Goal: Task Accomplishment & Management: Use online tool/utility

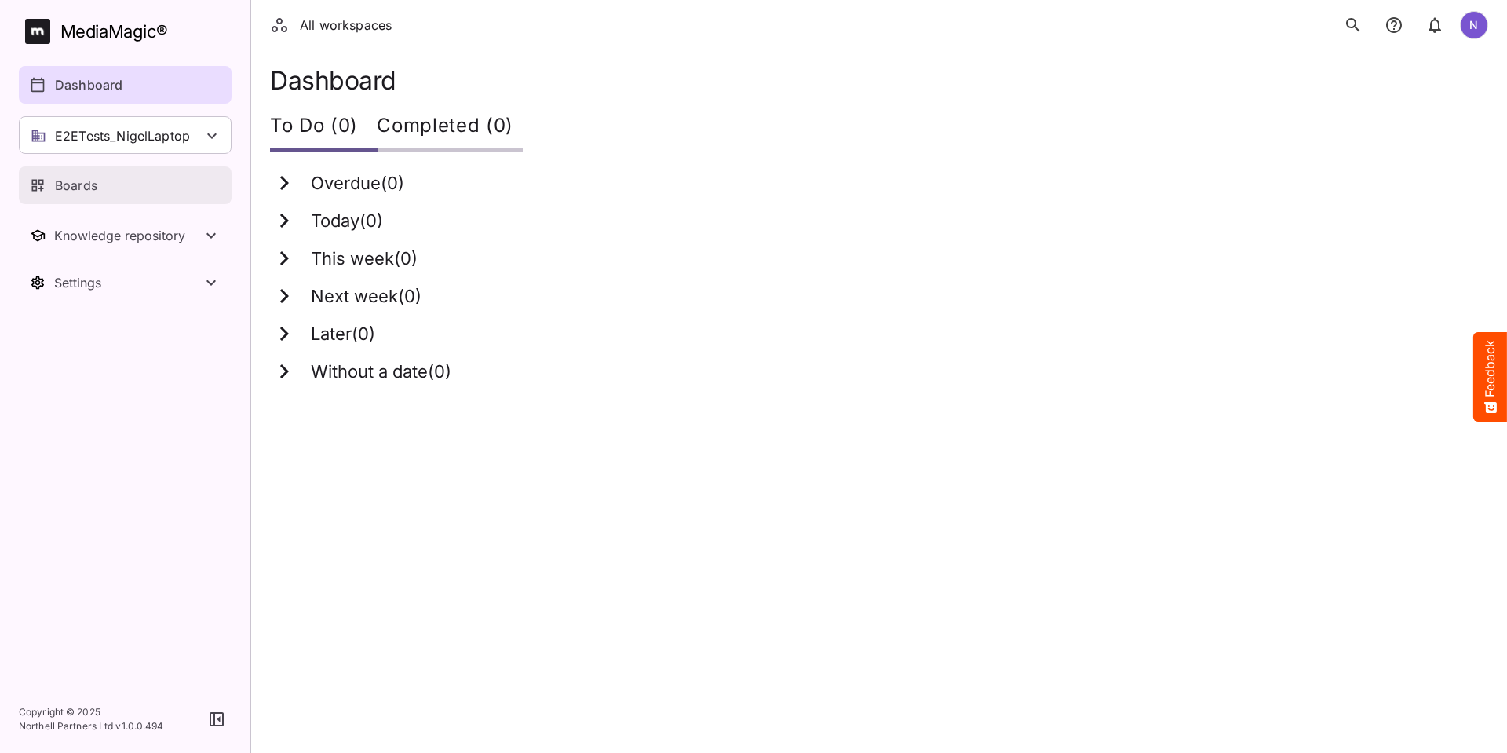
click at [78, 187] on p "Boards" at bounding box center [76, 185] width 42 height 19
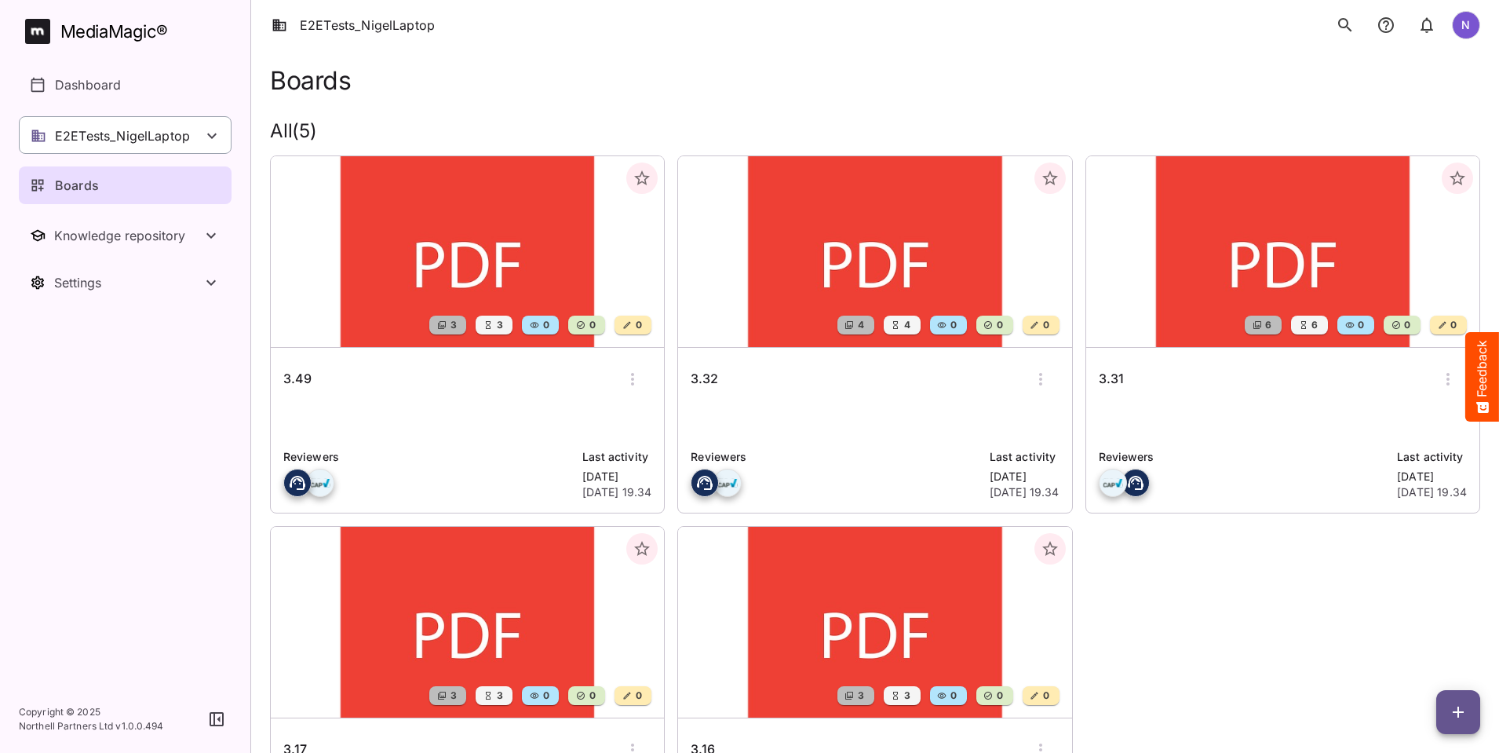
click at [177, 134] on p "E2ETests_NigelLaptop" at bounding box center [122, 135] width 135 height 19
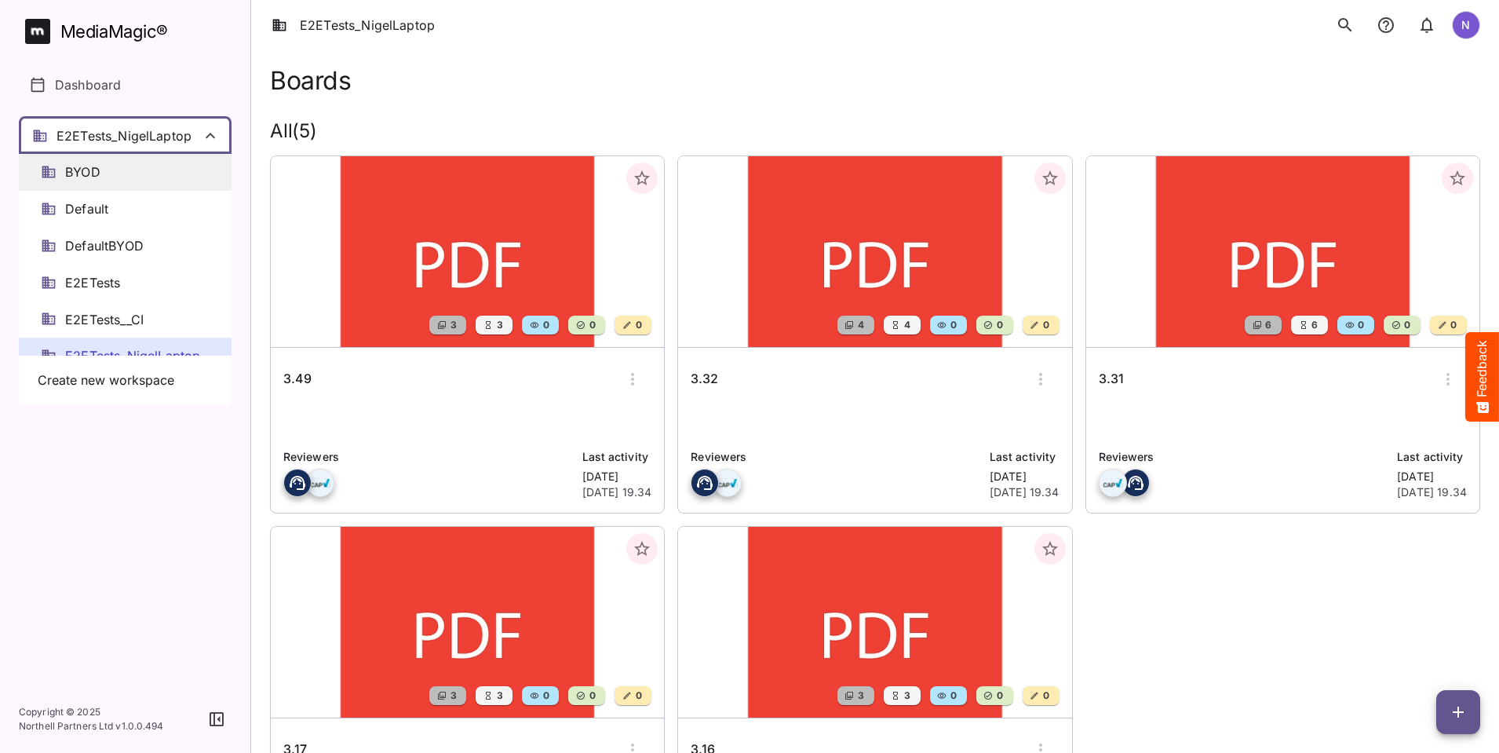
click at [122, 185] on div "BYOD" at bounding box center [125, 172] width 213 height 37
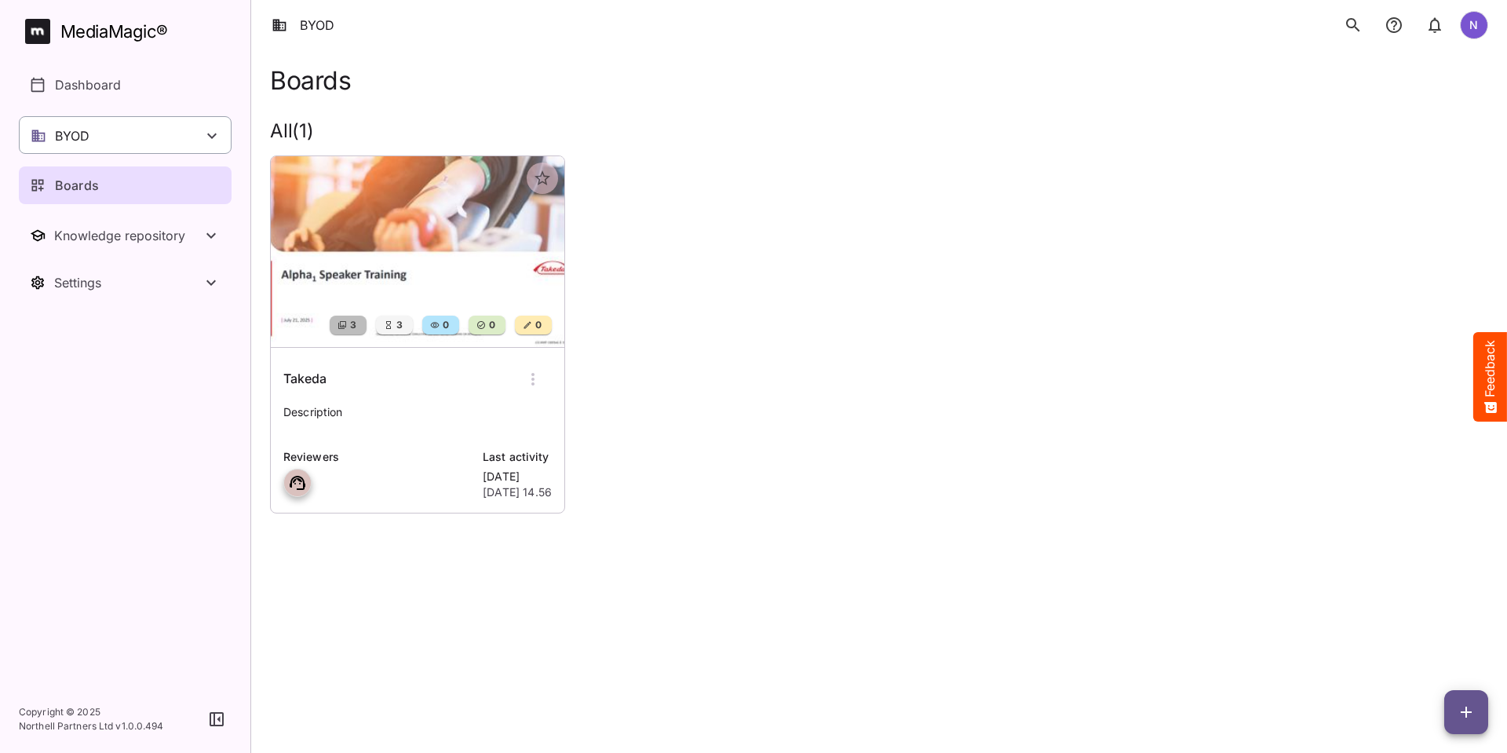
click at [126, 143] on div "BYOD" at bounding box center [125, 135] width 213 height 38
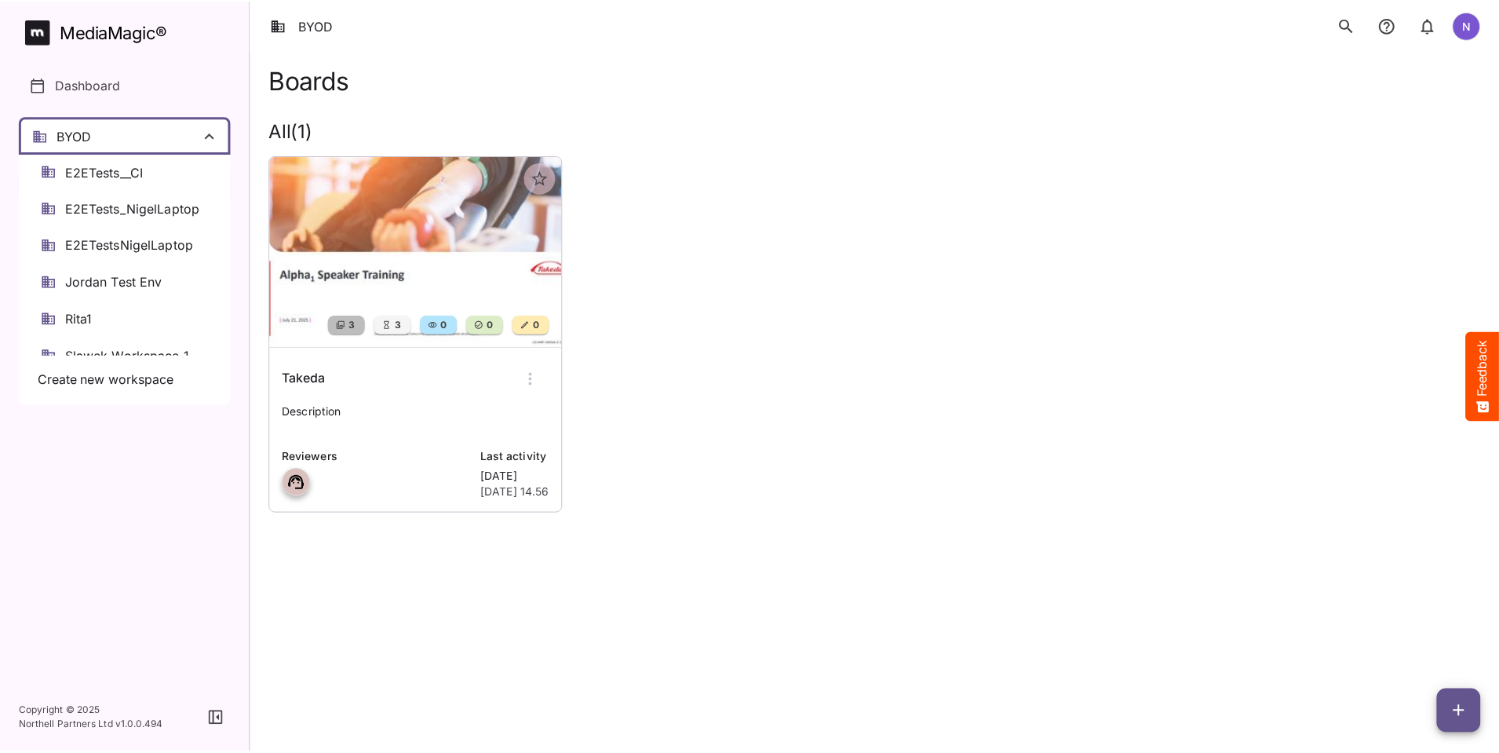
scroll to position [157, 0]
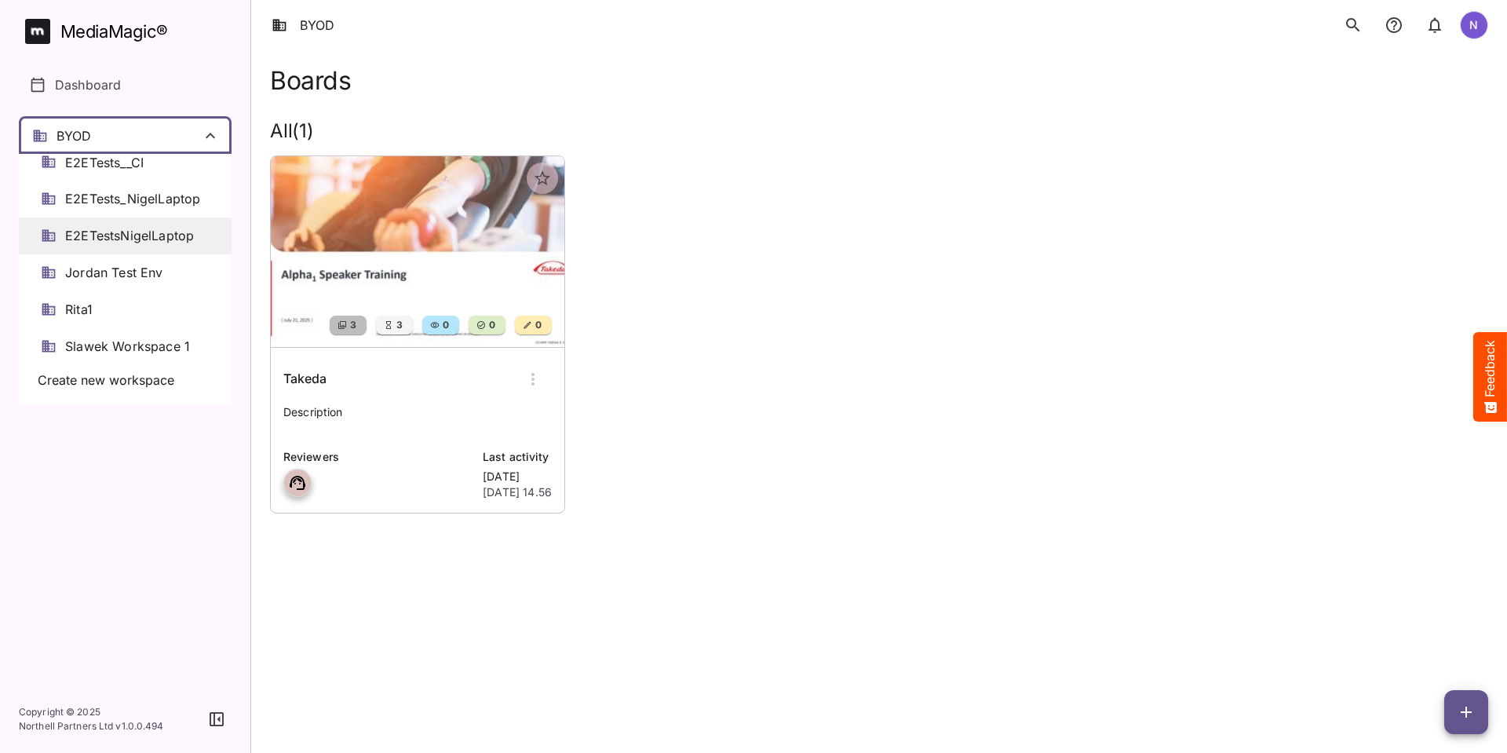
click at [133, 234] on span "E2ETestsNigelLaptop" at bounding box center [129, 236] width 129 height 18
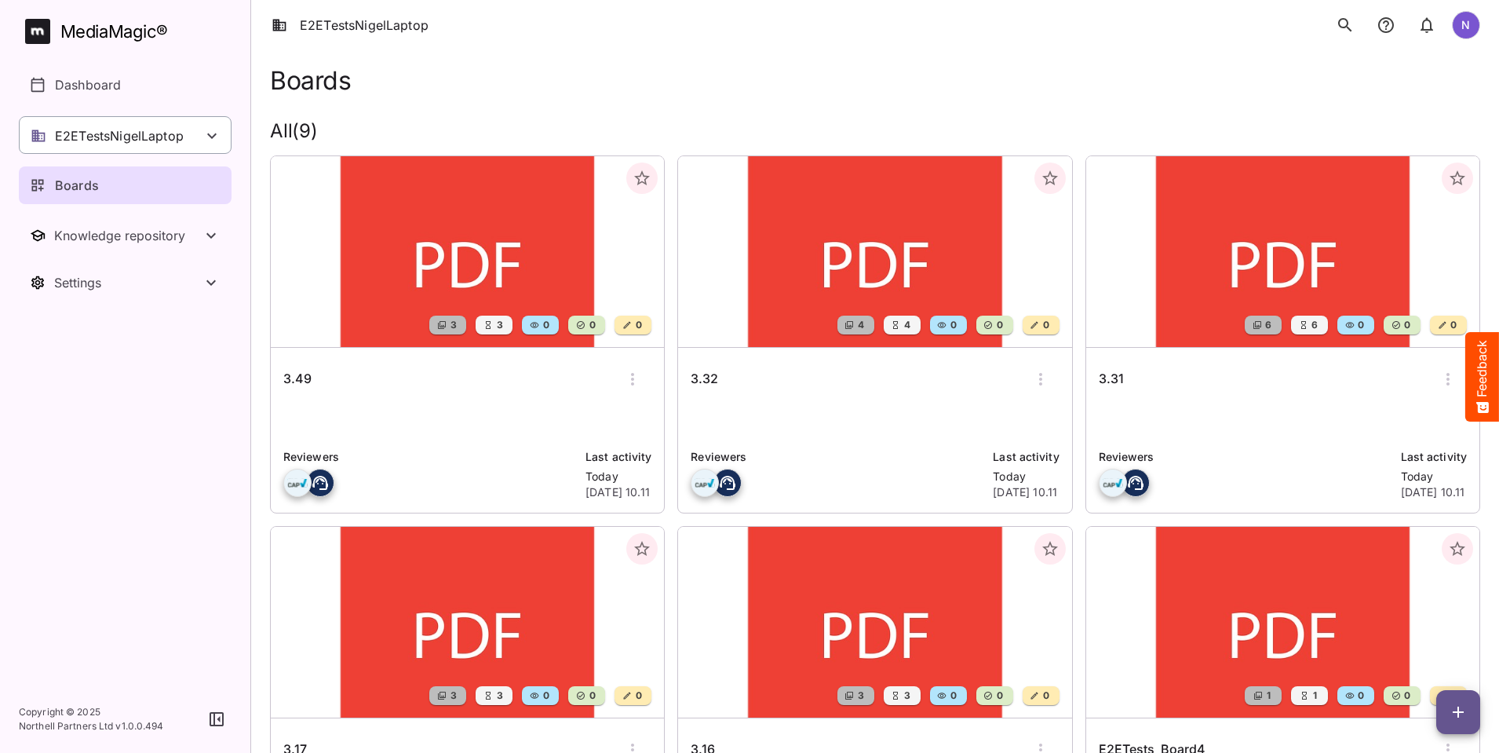
click at [217, 138] on icon at bounding box center [211, 135] width 19 height 19
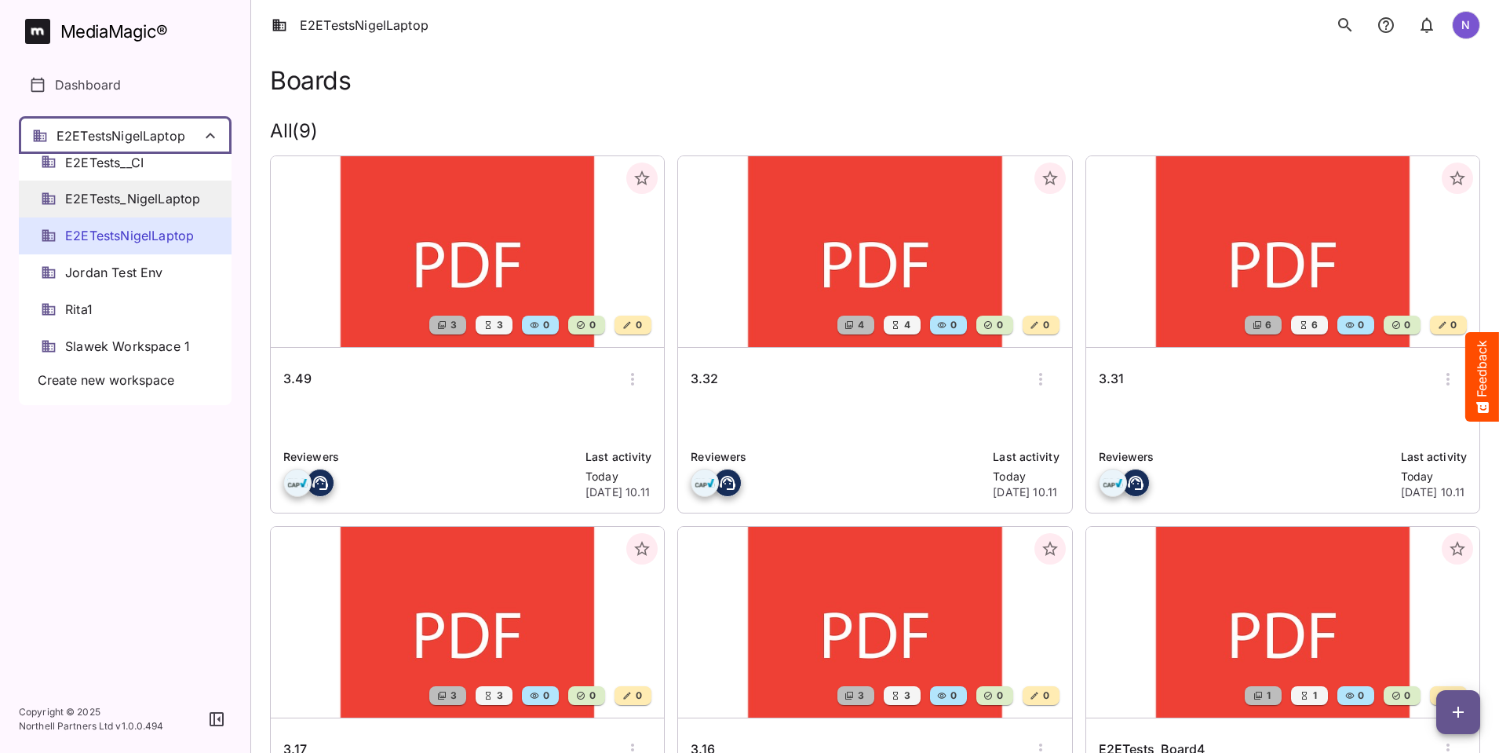
click at [144, 196] on span "E2ETests_NigelLaptop" at bounding box center [132, 199] width 135 height 18
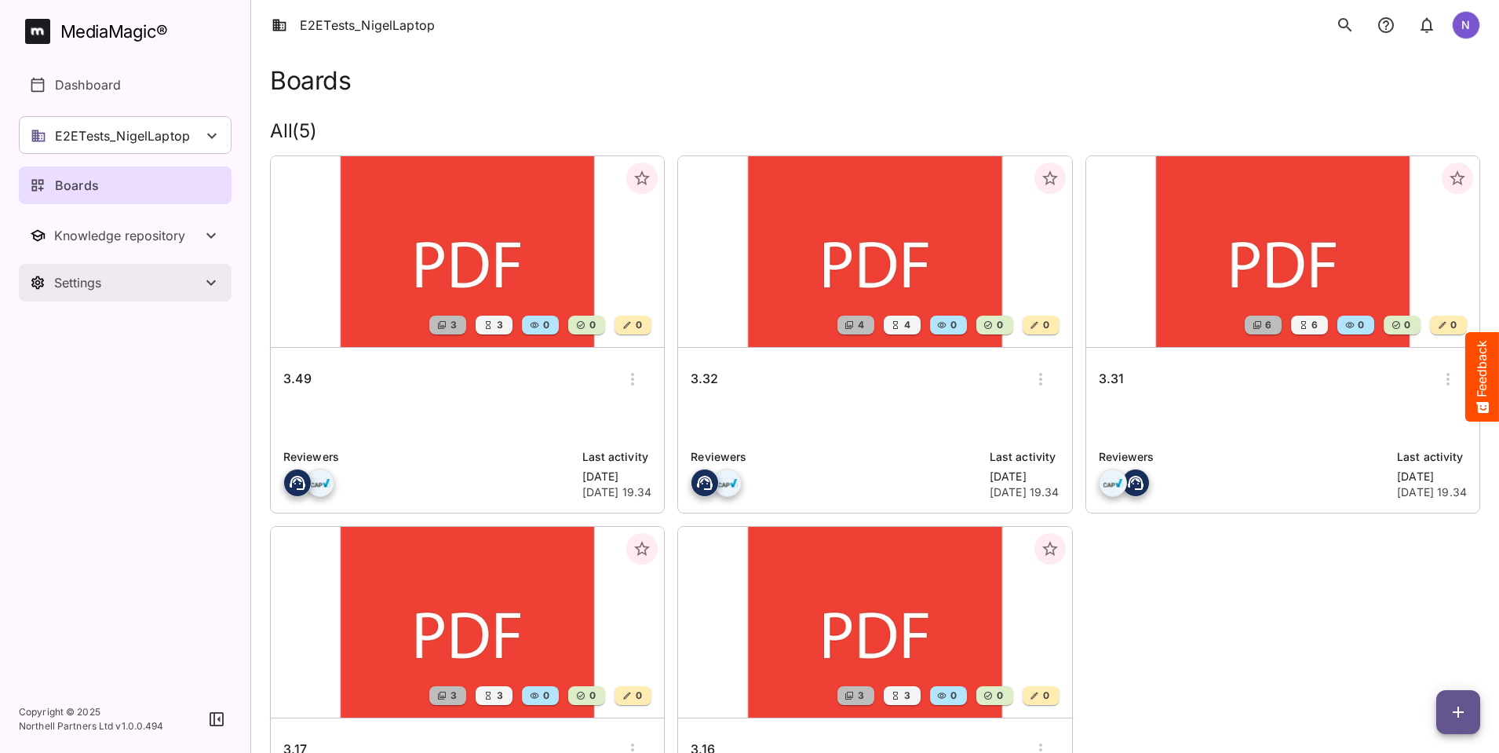
click at [125, 285] on div "Settings" at bounding box center [128, 283] width 148 height 16
click at [114, 325] on p "Workspace details" at bounding box center [110, 329] width 111 height 19
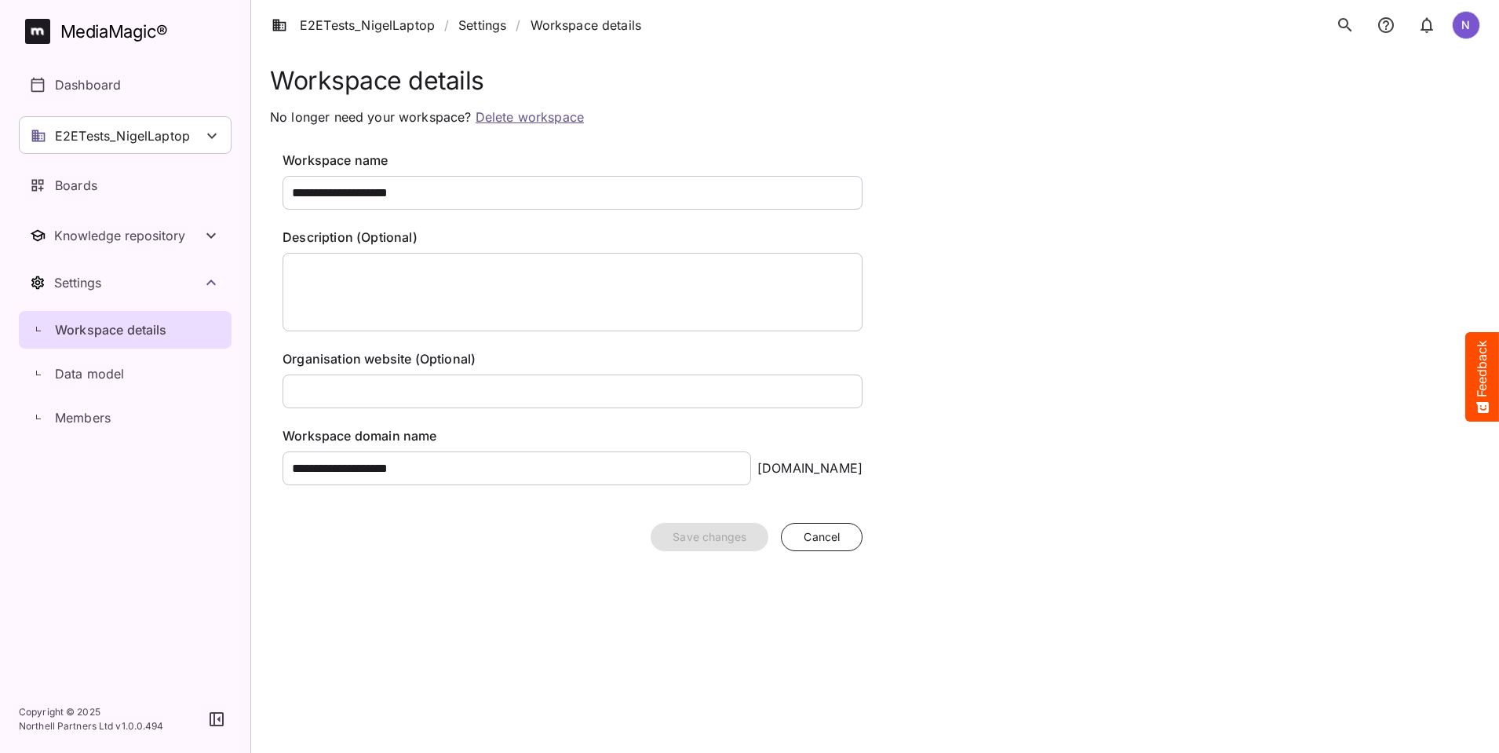
click at [527, 124] on link "Delete workspace" at bounding box center [530, 117] width 108 height 16
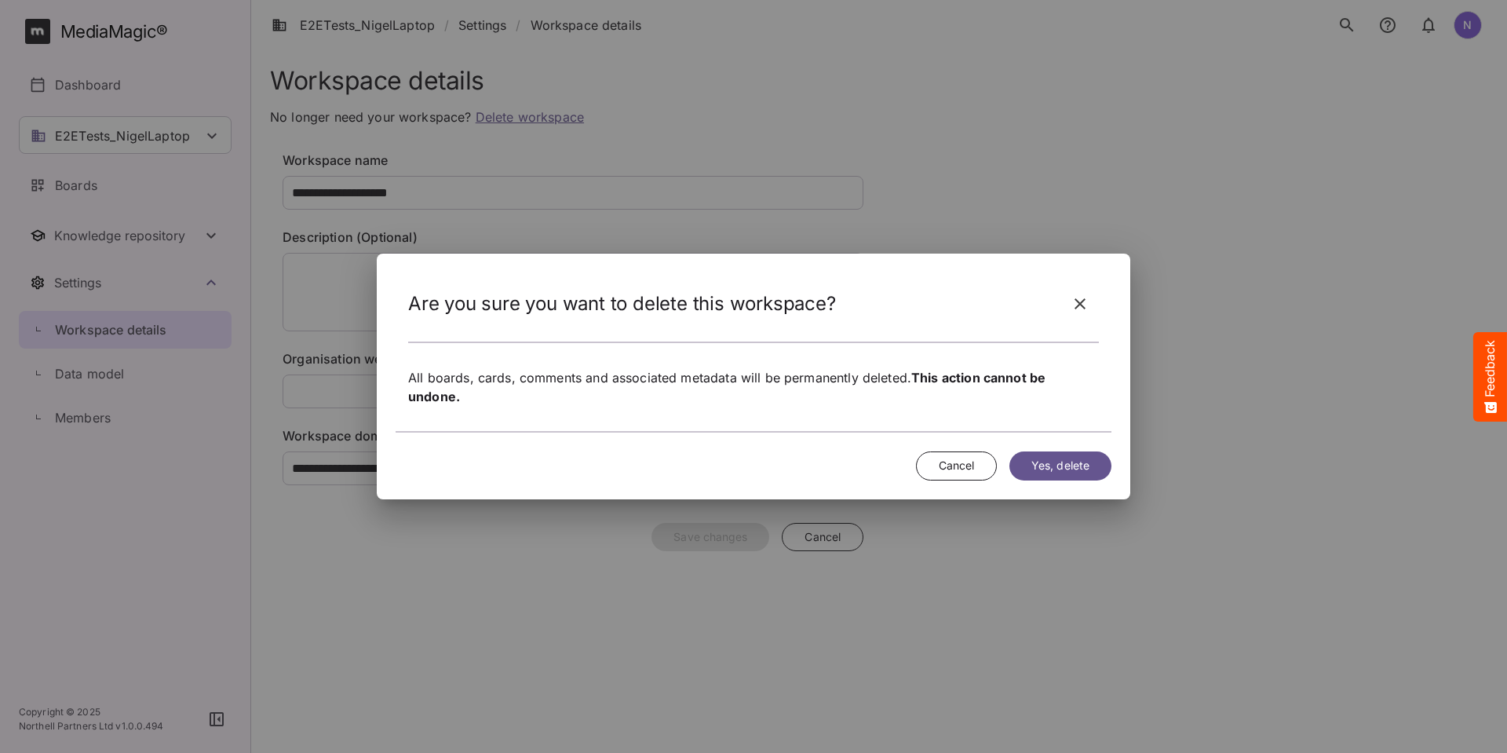
click at [525, 119] on div at bounding box center [753, 376] width 1507 height 753
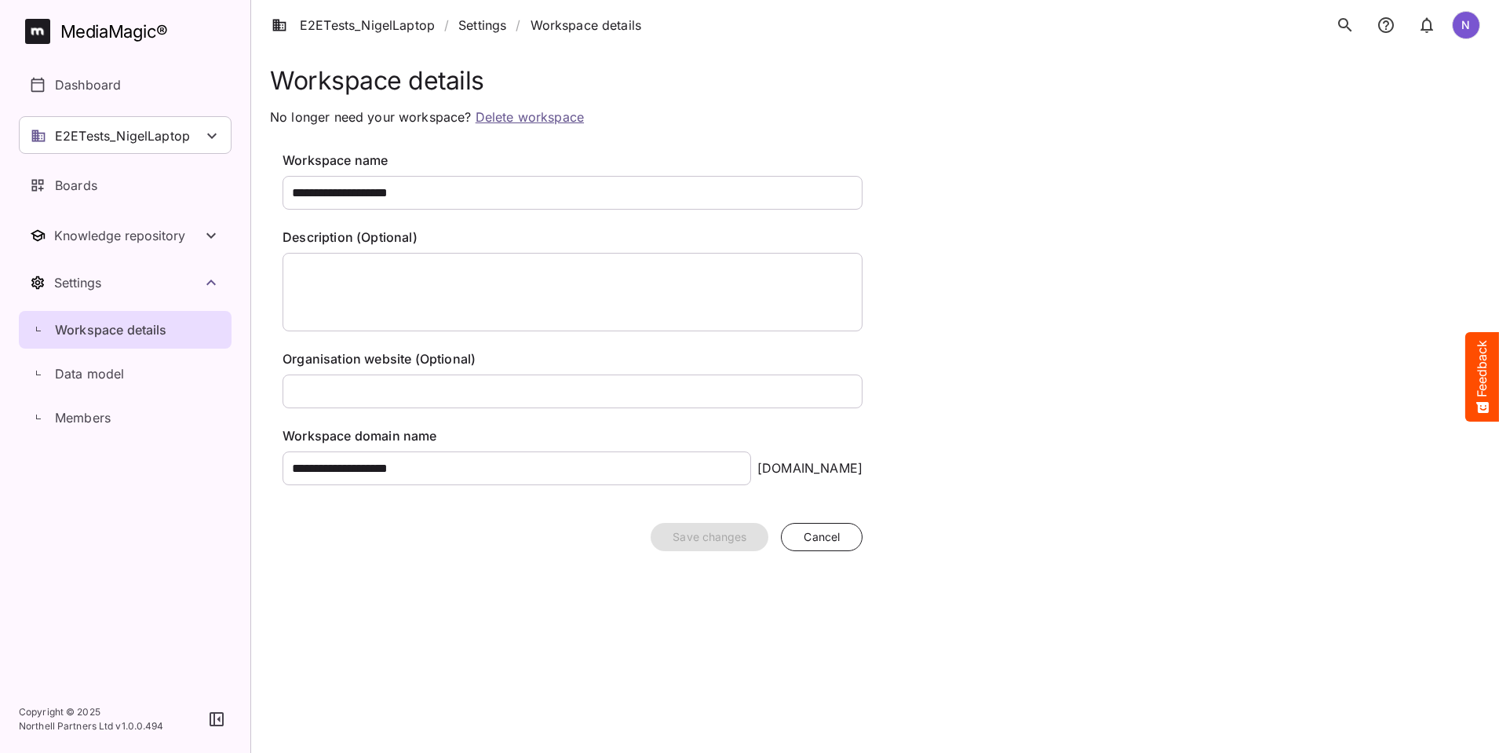
click at [542, 117] on link "Delete workspace" at bounding box center [530, 117] width 108 height 16
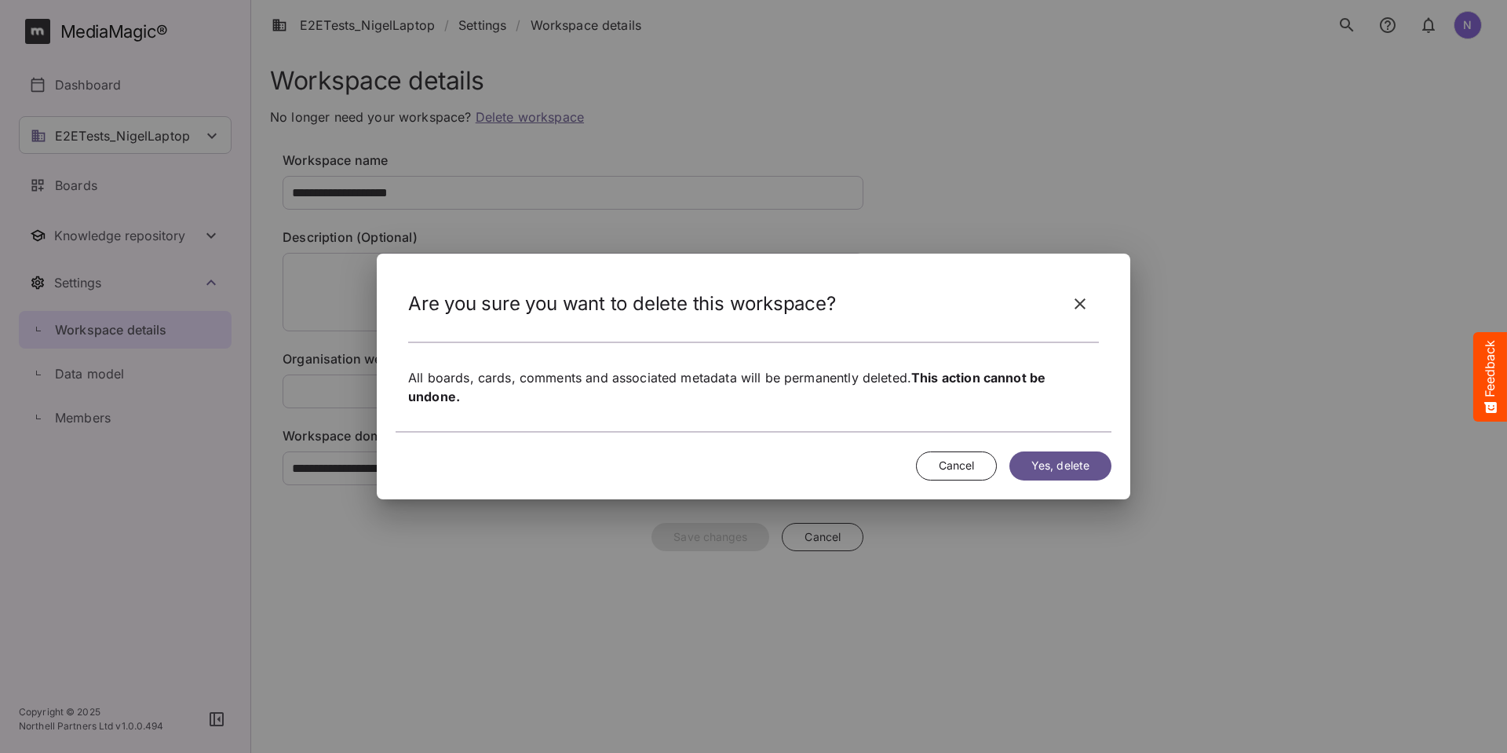
click at [1070, 468] on span "Yes, delete" at bounding box center [1060, 466] width 58 height 20
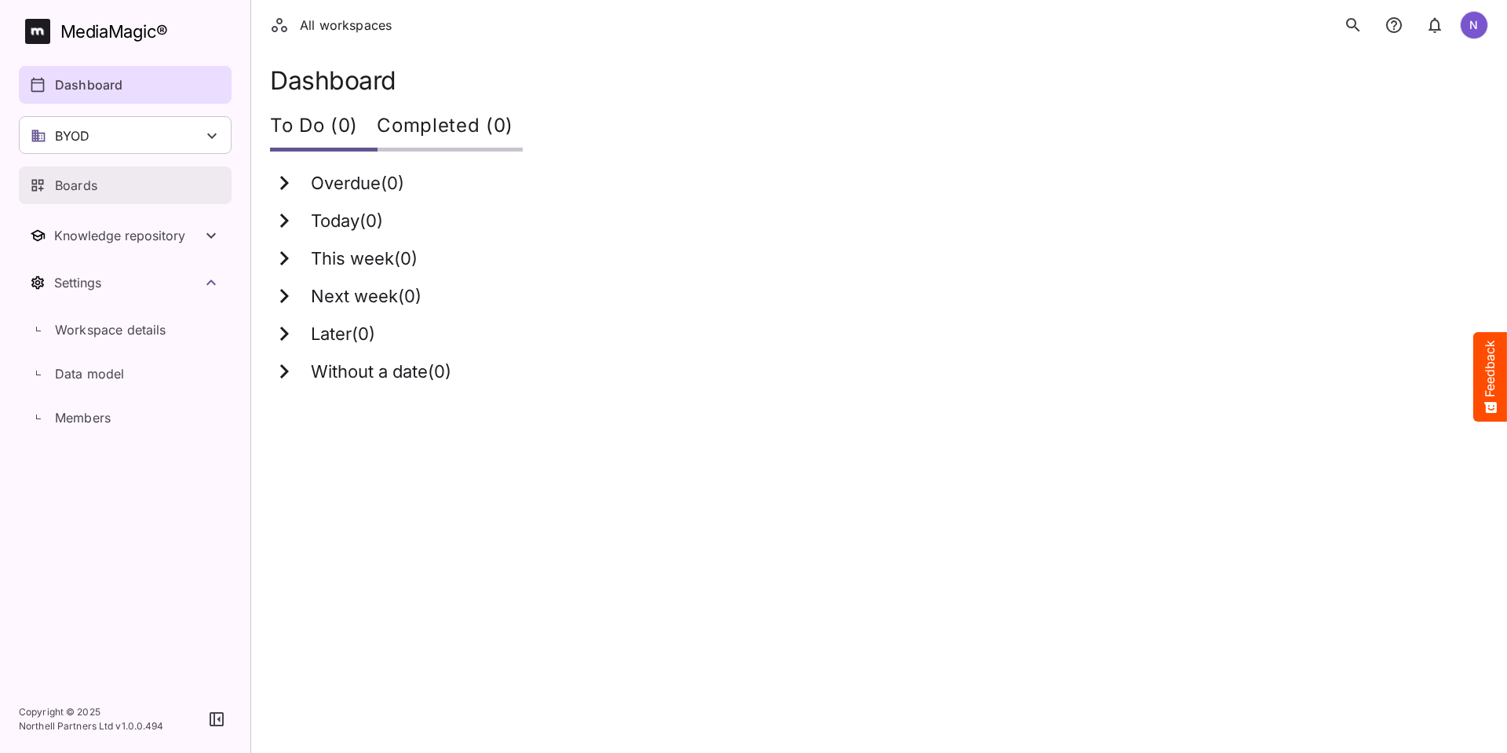
click at [82, 193] on p "Boards" at bounding box center [76, 185] width 42 height 19
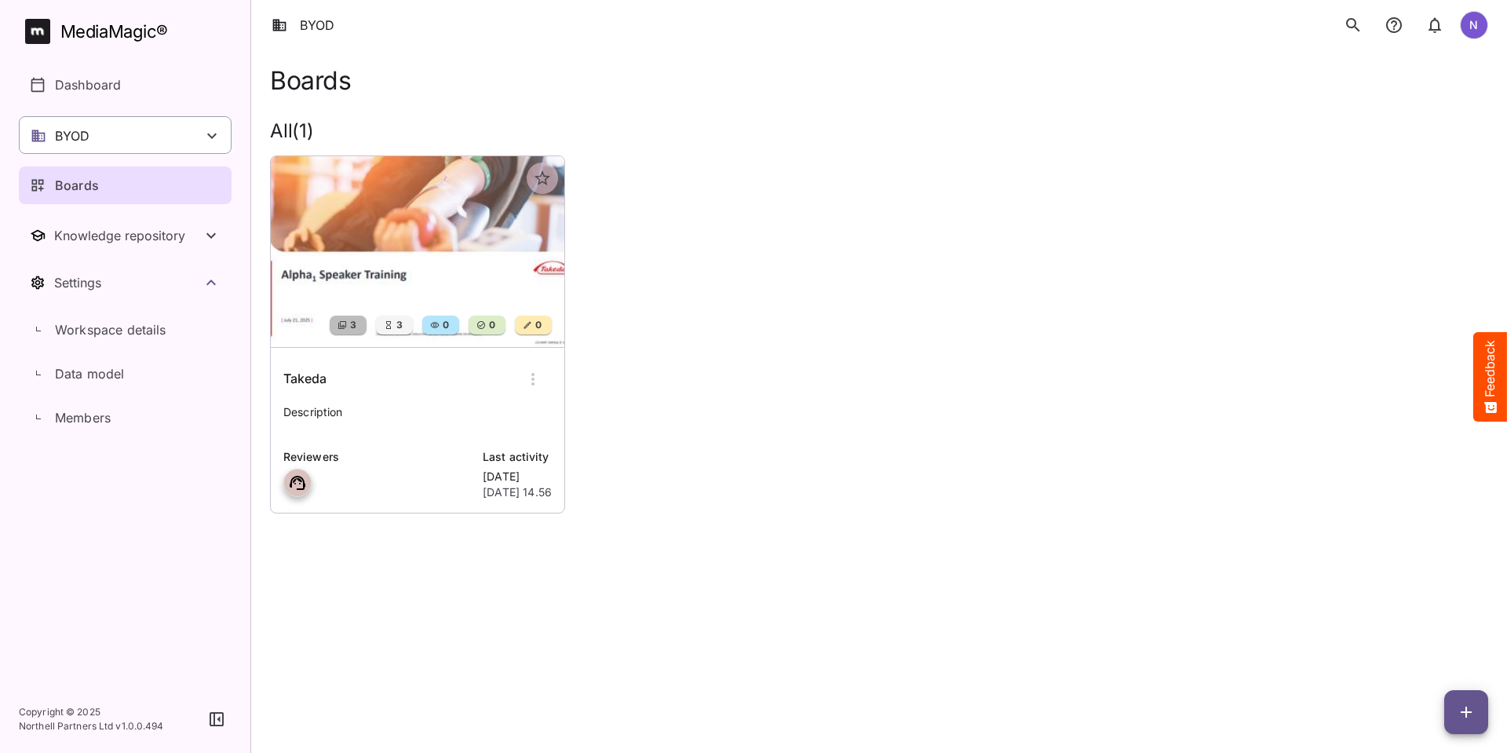
click at [100, 147] on div "BYOD" at bounding box center [125, 135] width 213 height 38
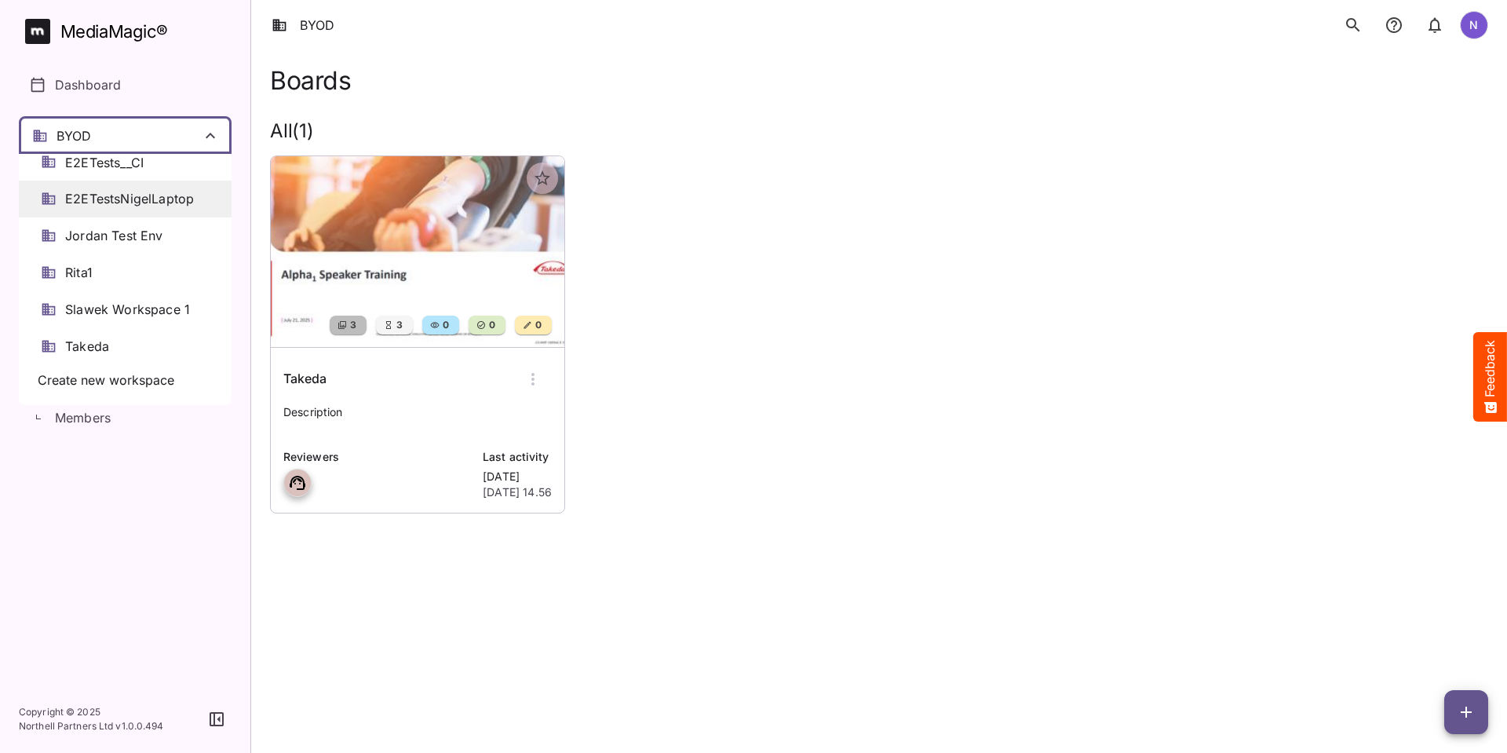
click at [117, 199] on span "E2ETestsNigelLaptop" at bounding box center [129, 199] width 129 height 18
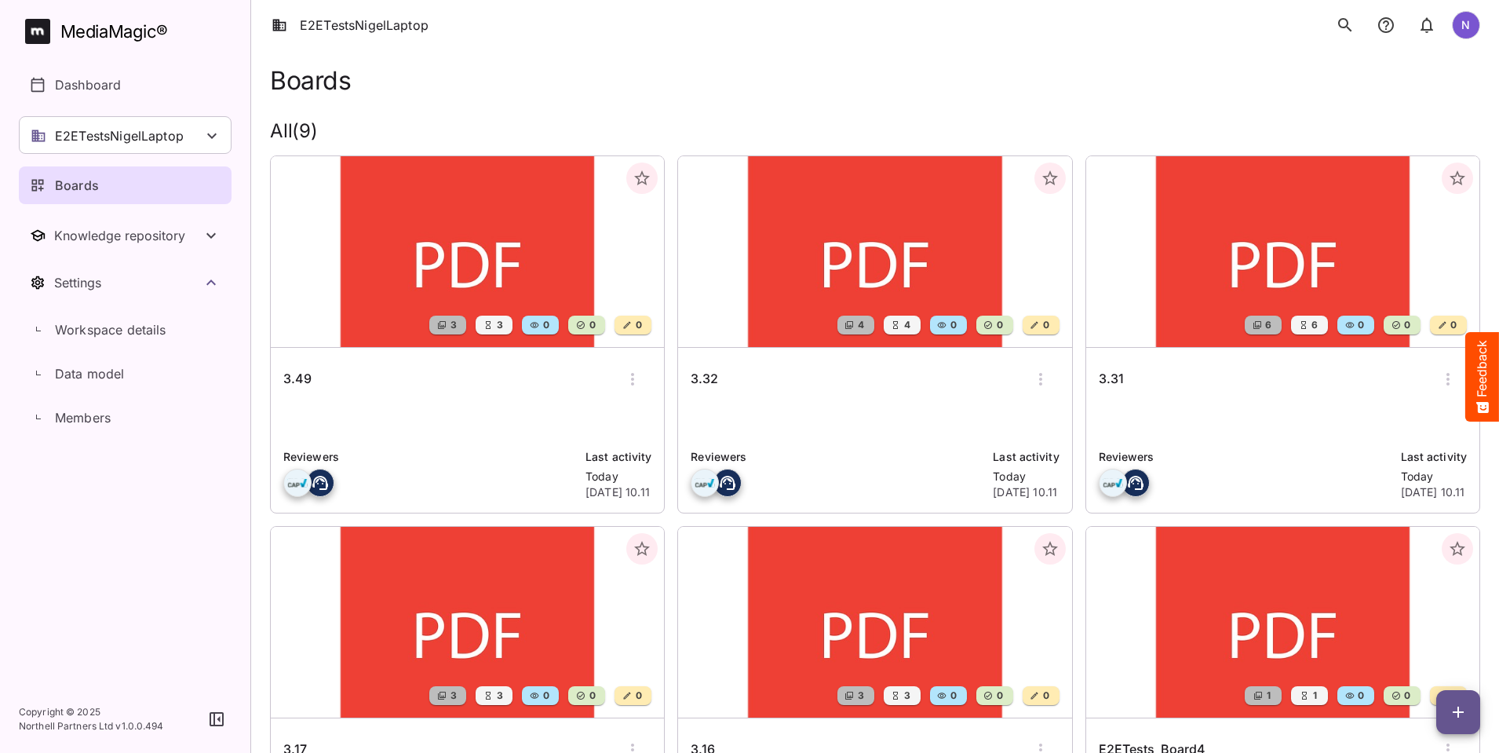
click at [299, 377] on h6 "3.49" at bounding box center [297, 379] width 28 height 20
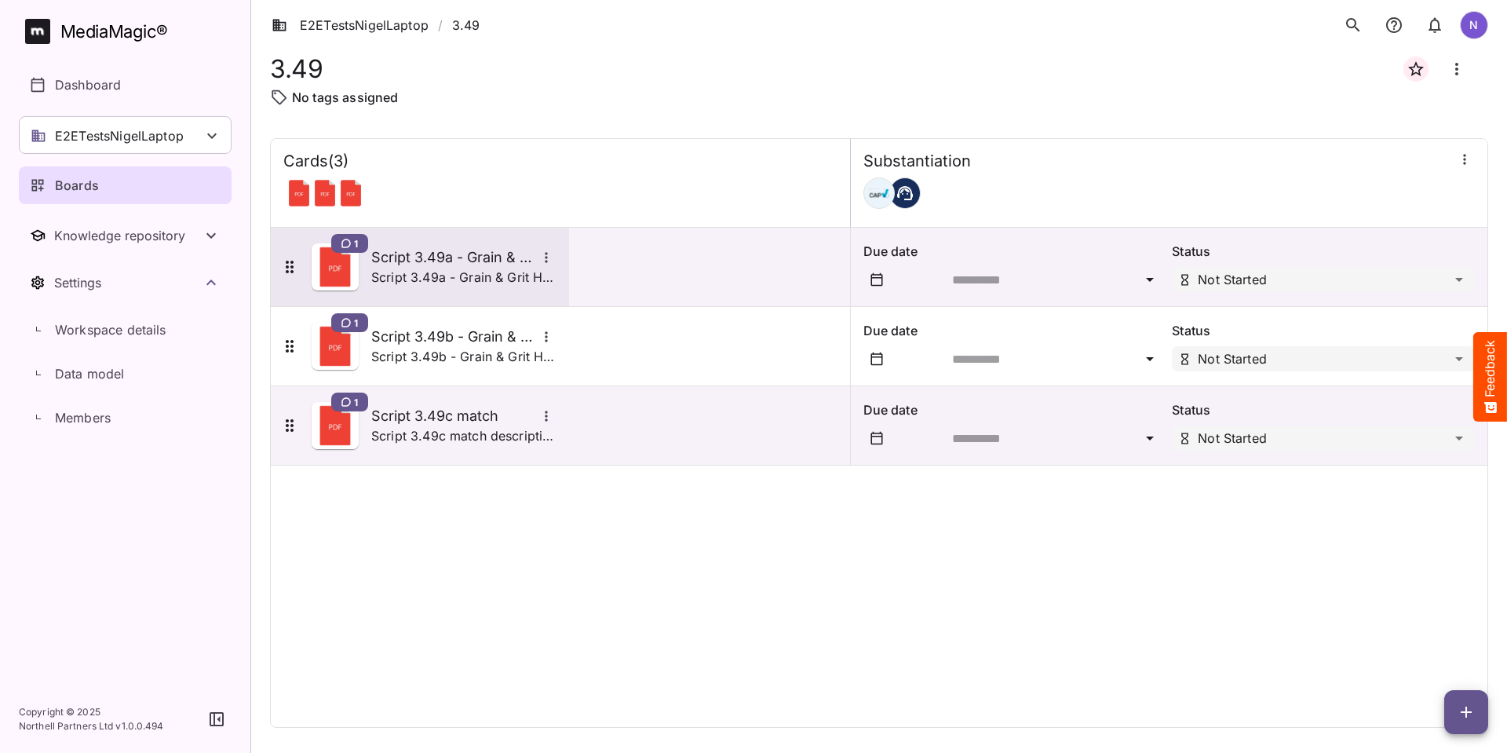
click at [374, 268] on p "Script 3.49a - Grain & Grit Hardware - satisfaction match description" at bounding box center [463, 277] width 185 height 19
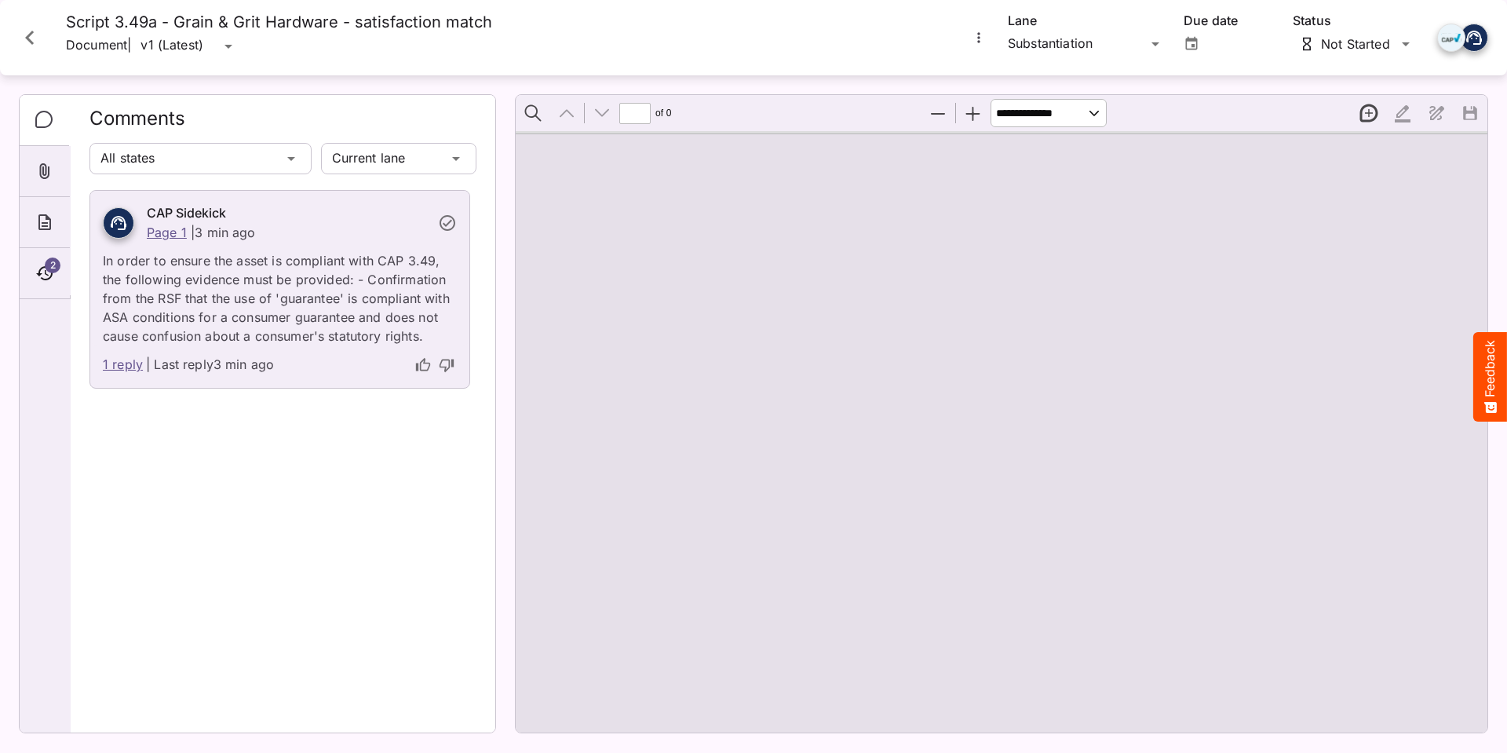
type input "*"
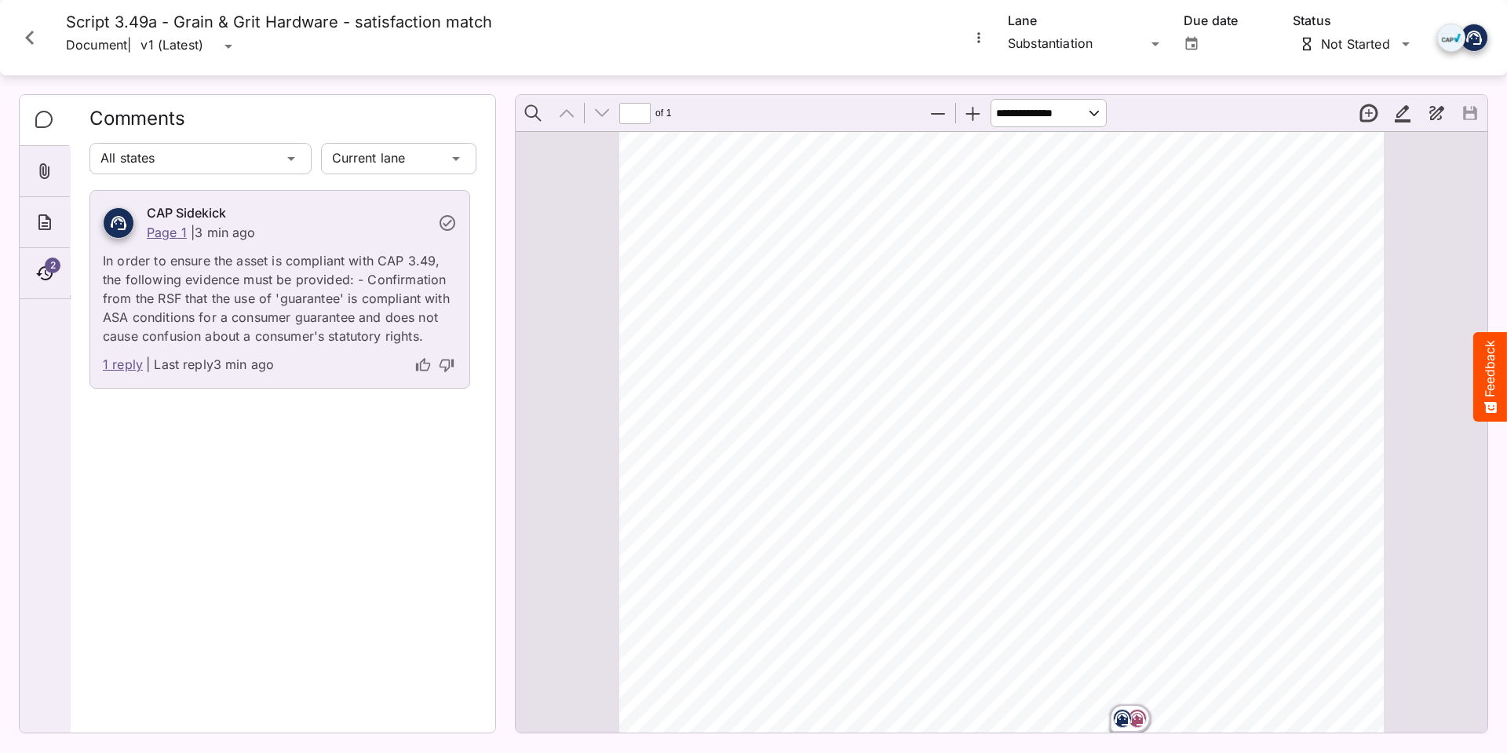
click at [115, 365] on link "1 reply" at bounding box center [123, 365] width 40 height 20
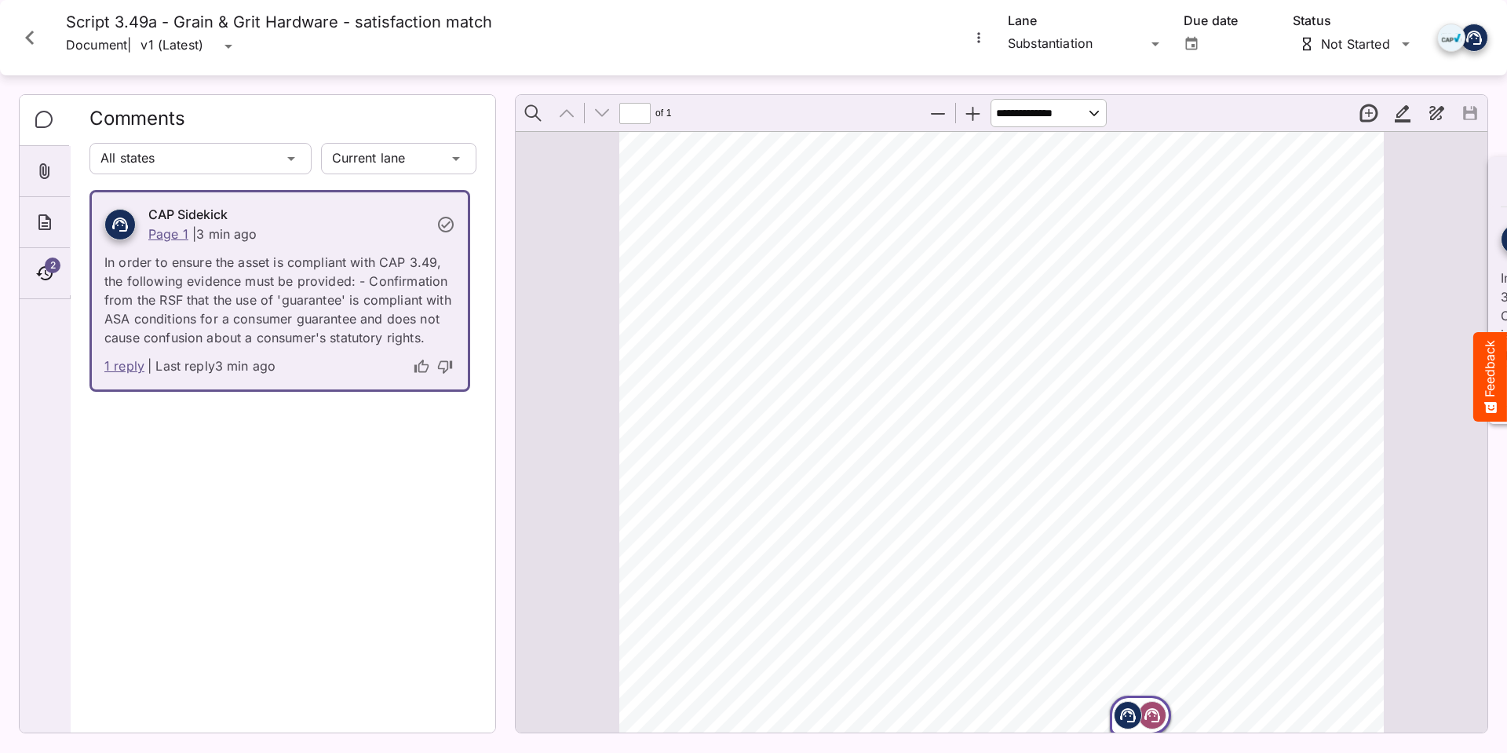
scroll to position [9, 0]
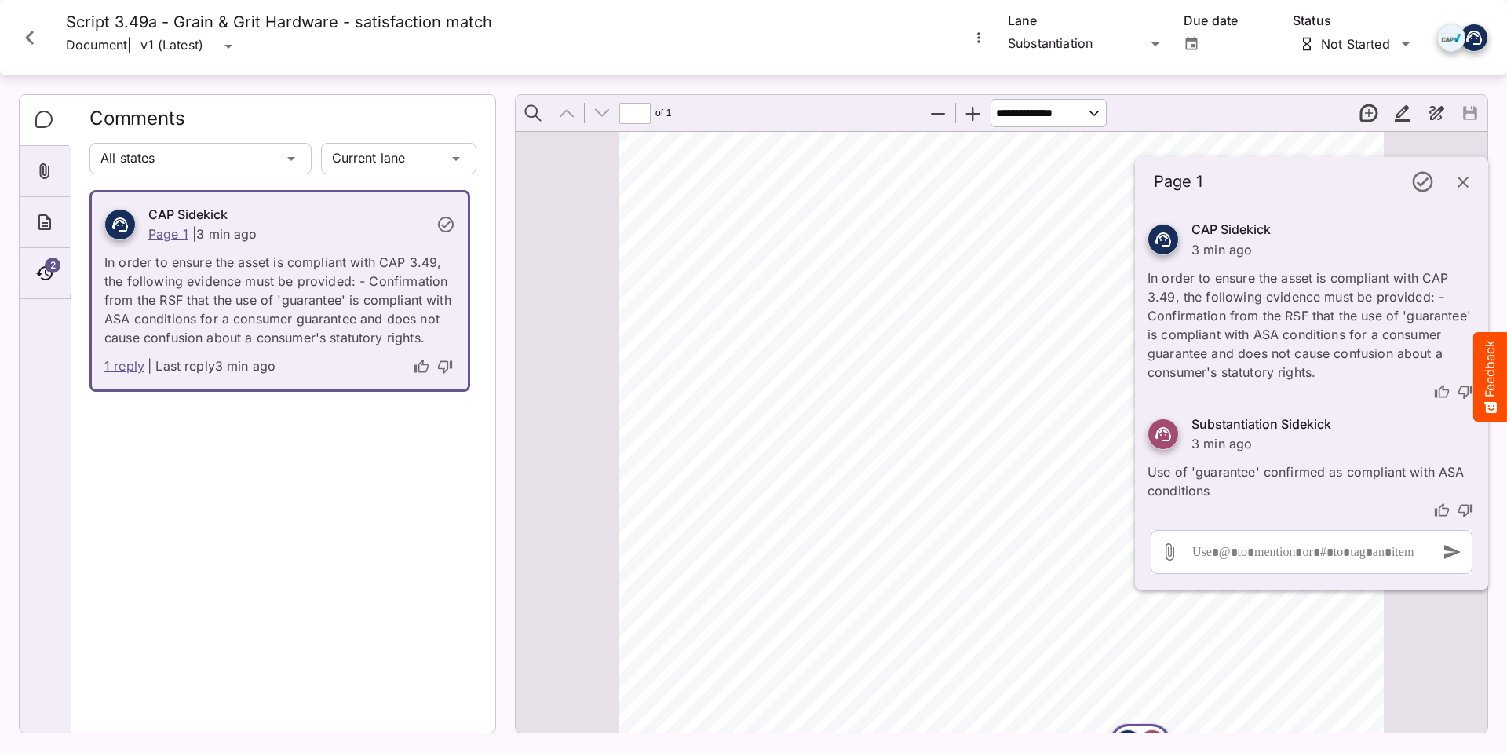
click at [1467, 189] on icon "button" at bounding box center [1462, 182] width 19 height 19
